Goal: Navigation & Orientation: Go to known website

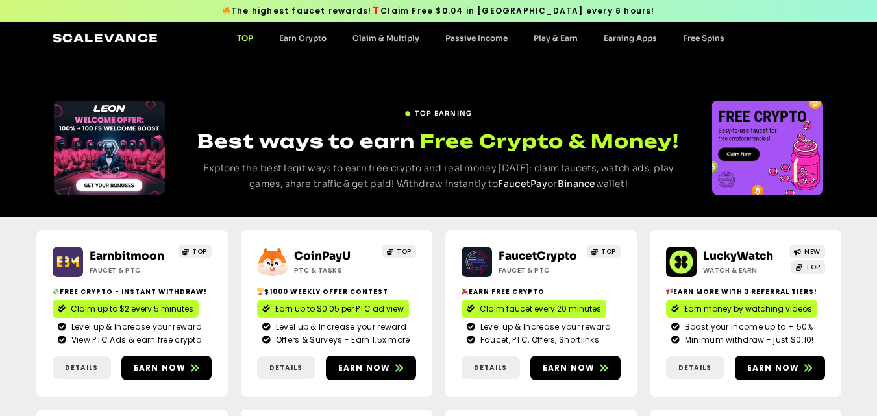
click at [465, 12] on span "The highest faucet rewards! Claim Free $0.04 in TRX every 6 hours!" at bounding box center [438, 11] width 432 height 12
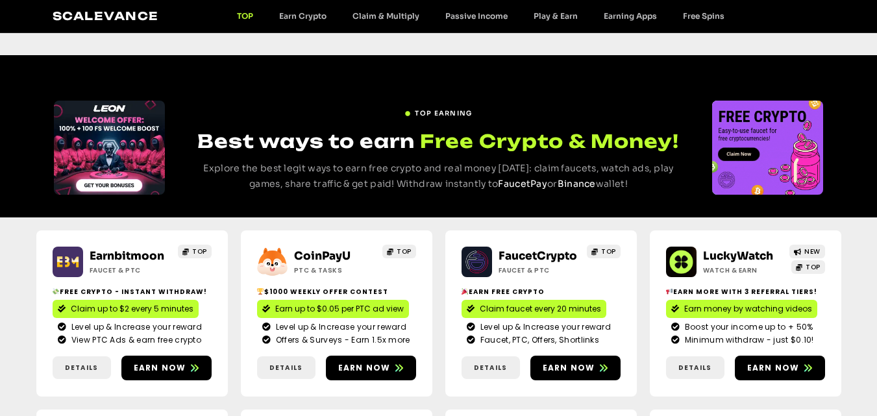
scroll to position [130, 0]
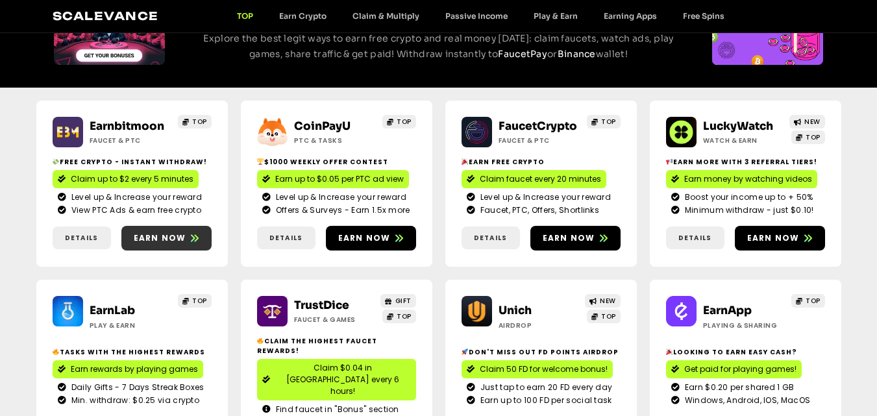
click at [163, 238] on span "Earn now" at bounding box center [160, 238] width 53 height 12
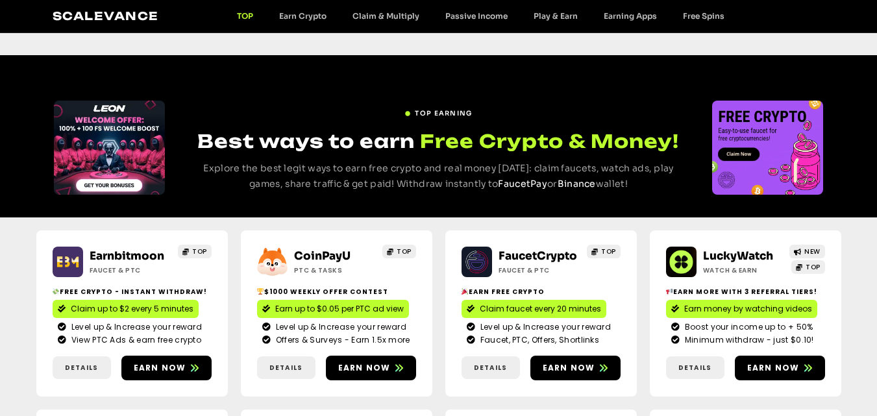
scroll to position [260, 0]
